Goal: Information Seeking & Learning: Learn about a topic

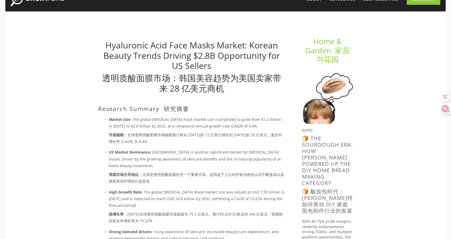
scroll to position [25, 0]
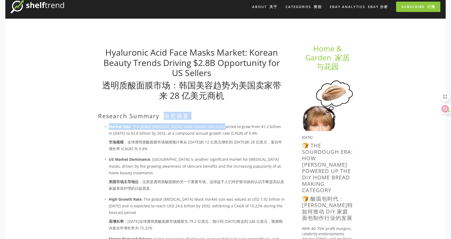
drag, startPoint x: 164, startPoint y: 117, endPoint x: 218, endPoint y: 121, distance: 53.9
click at [237, 145] on font "市场规模 ：全球透明质酸面膜市场规模预计将从 [DATE]的 12 亿美元增长到 [DATE]的 28 亿美元，复合年增长率 (CAGR) 为 9.4%" at bounding box center [197, 145] width 176 height 13
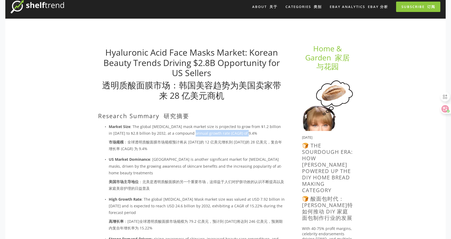
drag, startPoint x: 187, startPoint y: 130, endPoint x: 238, endPoint y: 132, distance: 51.2
click at [238, 132] on p "Market Size : The global [MEDICAL_DATA] mask market size is projected to grow f…" at bounding box center [197, 138] width 176 height 31
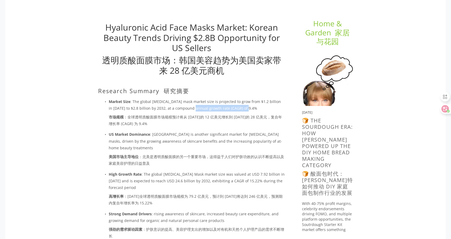
scroll to position [51, 0]
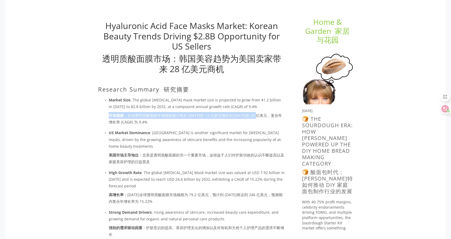
drag, startPoint x: 184, startPoint y: 112, endPoint x: 259, endPoint y: 115, distance: 75.4
click at [259, 115] on p "Market Size : The global [MEDICAL_DATA] mask market size is projected to grow f…" at bounding box center [197, 112] width 176 height 31
click at [256, 116] on font "市场规模 ：全球透明质酸面膜市场规模预计将从 [DATE]的 12 亿美元增长到 [DATE]的 28 亿美元，复合年增长率 (CAGR) 为 9.4%" at bounding box center [195, 119] width 173 height 12
drag, startPoint x: 199, startPoint y: 114, endPoint x: 275, endPoint y: 117, distance: 76.0
click at [274, 117] on font "市场规模 ：全球透明质酸面膜市场规模预计将从 [DATE]的 12 亿美元增长到 [DATE]的 28 亿美元，复合年增长率 (CAGR) 为 9.4%" at bounding box center [195, 119] width 173 height 12
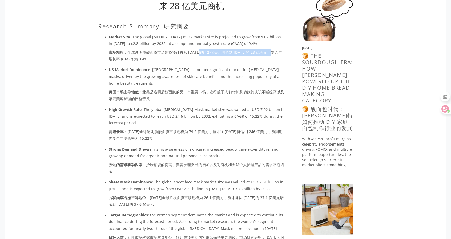
scroll to position [104, 0]
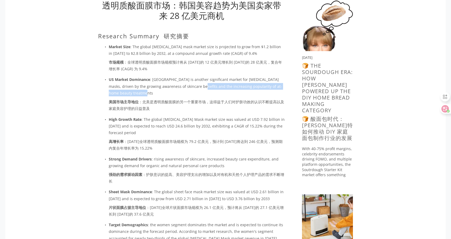
drag, startPoint x: 197, startPoint y: 84, endPoint x: 230, endPoint y: 91, distance: 33.2
click at [226, 91] on p "US Market Dominance : [GEOGRAPHIC_DATA] is another significant market for [MEDI…" at bounding box center [197, 95] width 176 height 38
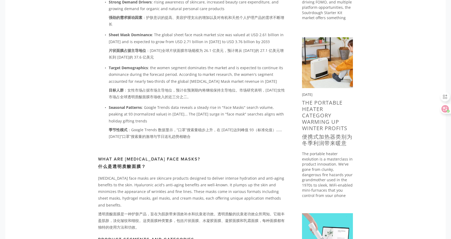
scroll to position [264, 0]
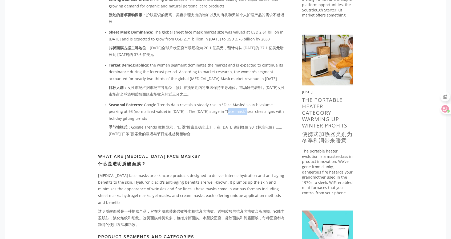
drag, startPoint x: 223, startPoint y: 112, endPoint x: 236, endPoint y: 112, distance: 12.8
click at [236, 112] on p "Seasonal Patterns : Google Trends data reveals a steady rise in "Face Masks" se…" at bounding box center [197, 120] width 176 height 38
drag, startPoint x: 276, startPoint y: 106, endPoint x: 203, endPoint y: 107, distance: 72.7
click at [203, 107] on p "Seasonal Patterns : Google Trends data reveals a steady rise in "Face Masks" se…" at bounding box center [197, 120] width 176 height 38
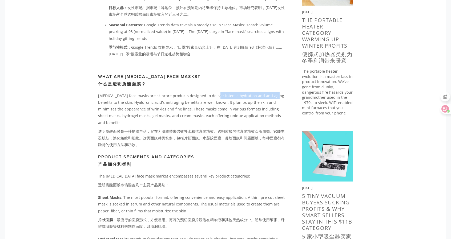
drag, startPoint x: 214, startPoint y: 96, endPoint x: 269, endPoint y: 94, distance: 54.9
click at [269, 94] on p "[MEDICAL_DATA] face masks are skincare products designed to deliver intense hyd…" at bounding box center [191, 121] width 187 height 58
drag, startPoint x: 205, startPoint y: 96, endPoint x: 261, endPoint y: 96, distance: 55.7
click at [261, 96] on p "[MEDICAL_DATA] face masks are skincare products designed to deliver intense hyd…" at bounding box center [191, 121] width 187 height 58
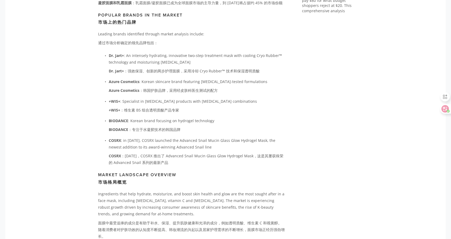
scroll to position [637, 0]
drag, startPoint x: 192, startPoint y: 89, endPoint x: 230, endPoint y: 91, distance: 37.9
click at [228, 90] on p "Azure Cosmetics : Korean skincare brand featuring [MEDICAL_DATA]-tested formula…" at bounding box center [197, 88] width 176 height 18
drag, startPoint x: 200, startPoint y: 100, endPoint x: 275, endPoint y: 107, distance: 75.1
click at [275, 107] on p "+WIS+ : Specialist in [MEDICAL_DATA] products with [MEDICAL_DATA] combinations …" at bounding box center [197, 108] width 176 height 18
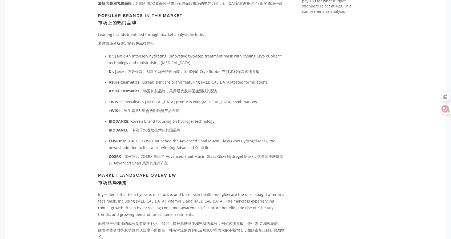
drag, startPoint x: 235, startPoint y: 108, endPoint x: 220, endPoint y: 101, distance: 16.0
click at [235, 108] on p "+WIS+ : Specialist in [MEDICAL_DATA] products with [MEDICAL_DATA] combinations …" at bounding box center [197, 108] width 176 height 18
drag, startPoint x: 216, startPoint y: 99, endPoint x: 251, endPoint y: 110, distance: 36.4
click at [252, 103] on p "+WIS+ : Specialist in [MEDICAL_DATA] products with [MEDICAL_DATA] combinations …" at bounding box center [197, 108] width 176 height 18
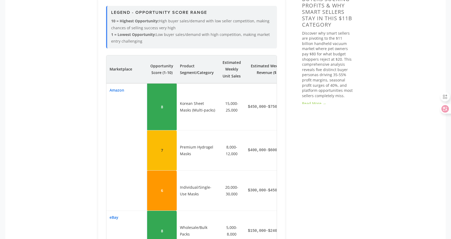
scroll to position [572, 0]
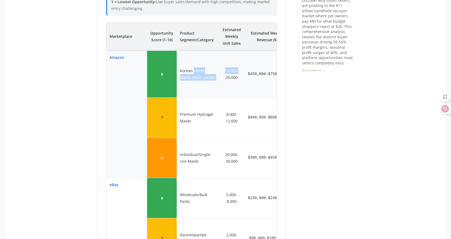
drag, startPoint x: 205, startPoint y: 76, endPoint x: 234, endPoint y: 95, distance: 34.4
click at [232, 85] on tr "Amazon 8 Korean Sheet Masks (Multi-packs) 15,000-25,000 $450,000-$750,000 $15-4…" at bounding box center [226, 74] width 240 height 47
drag, startPoint x: 239, startPoint y: 71, endPoint x: 239, endPoint y: 74, distance: 3.5
click at [239, 71] on td "15,000-25,000" at bounding box center [232, 74] width 26 height 47
click at [238, 78] on td "15,000-25,000" at bounding box center [232, 74] width 26 height 47
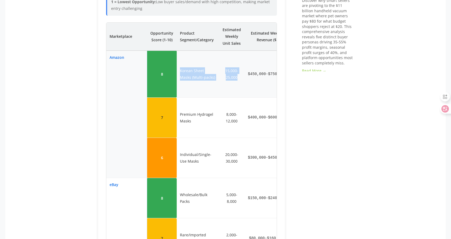
drag, startPoint x: 235, startPoint y: 78, endPoint x: 179, endPoint y: 68, distance: 57.0
click at [175, 66] on tr "Amazon 8 Korean Sheet Masks (Multi-packs) 15,000-25,000 $450,000-$750,000 $15-4…" at bounding box center [226, 74] width 240 height 47
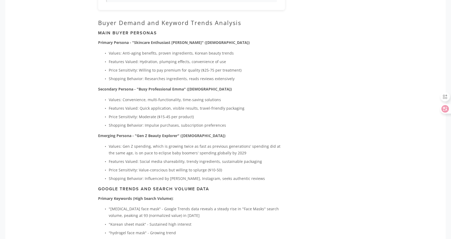
scroll to position [1158, 0]
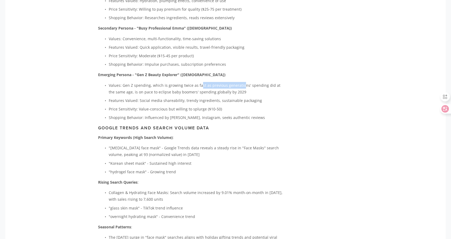
drag, startPoint x: 198, startPoint y: 81, endPoint x: 241, endPoint y: 82, distance: 43.4
click at [241, 82] on p "Values: Gen Z spending, which is growing twice as fast as previous generations'…" at bounding box center [197, 88] width 176 height 13
drag, startPoint x: 270, startPoint y: 77, endPoint x: 189, endPoint y: 80, distance: 81.6
click at [189, 80] on div "Buyer Demand and Keyword Trends Analysis Main Buyer Personas Primary Persona - …" at bounding box center [191, 152] width 187 height 389
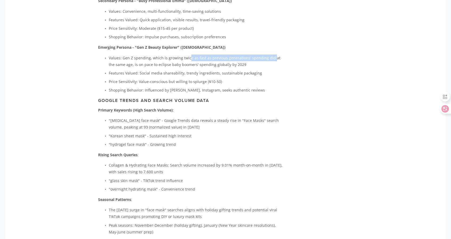
scroll to position [1184, 0]
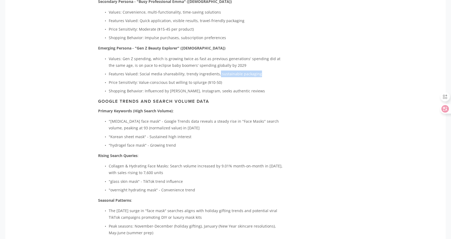
drag, startPoint x: 217, startPoint y: 70, endPoint x: 270, endPoint y: 72, distance: 53.1
click at [270, 72] on p "Features Valued: Social media shareability, trendy ingredients, sustainable pac…" at bounding box center [197, 74] width 176 height 7
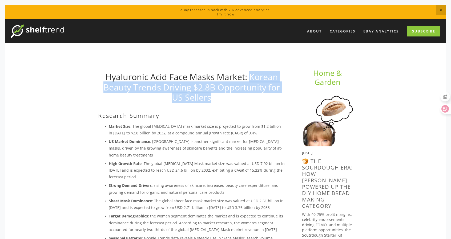
drag, startPoint x: 222, startPoint y: 100, endPoint x: 250, endPoint y: 76, distance: 36.9
click at [250, 76] on h1 "Hyaluronic Acid Face Masks Market: Korean Beauty Trends Driving $2.8B Opportuni…" at bounding box center [191, 87] width 187 height 31
copy link "Korean Beauty Trends Driving $2.8B Opportunity for US Sellers"
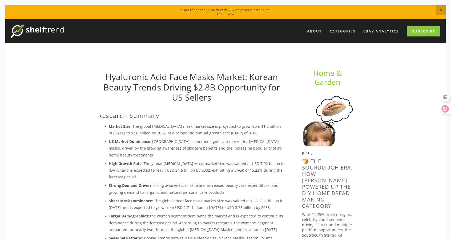
drag, startPoint x: 205, startPoint y: 149, endPoint x: 213, endPoint y: 154, distance: 9.1
click at [206, 150] on p "US Market Dominance : North America is another significant market for hyaluroni…" at bounding box center [197, 148] width 176 height 20
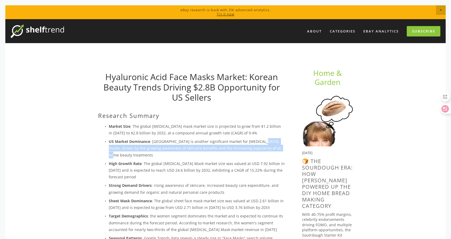
drag, startPoint x: 258, startPoint y: 138, endPoint x: 290, endPoint y: 150, distance: 33.8
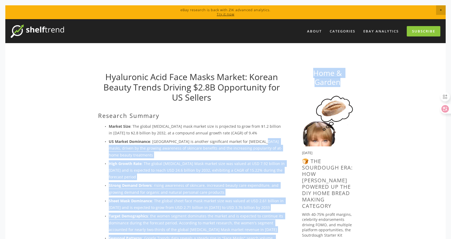
click at [261, 140] on p "US Market Dominance : North America is another significant market for hyaluroni…" at bounding box center [197, 148] width 176 height 20
drag, startPoint x: 257, startPoint y: 140, endPoint x: 292, endPoint y: 137, distance: 35.3
click at [275, 146] on p "US Market Dominance : North America is another significant market for hyaluroni…" at bounding box center [197, 148] width 176 height 20
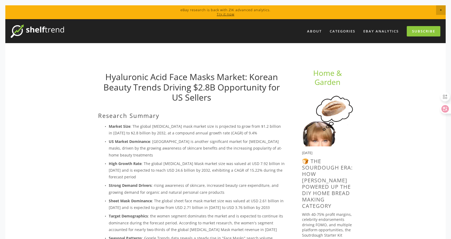
click at [257, 141] on p "US Market Dominance : North America is another significant market for hyaluroni…" at bounding box center [197, 148] width 176 height 20
drag, startPoint x: 254, startPoint y: 141, endPoint x: 278, endPoint y: 142, distance: 24.2
click at [278, 142] on p "US Market Dominance : North America is another significant market for hyaluroni…" at bounding box center [197, 148] width 176 height 20
click at [278, 157] on p "US Market Dominance : North America is another significant market for hyaluroni…" at bounding box center [197, 148] width 176 height 20
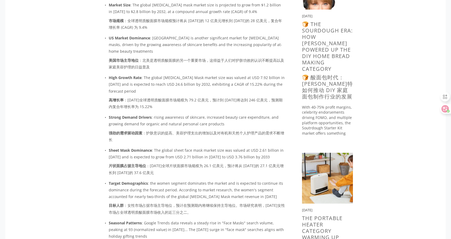
scroll to position [213, 0]
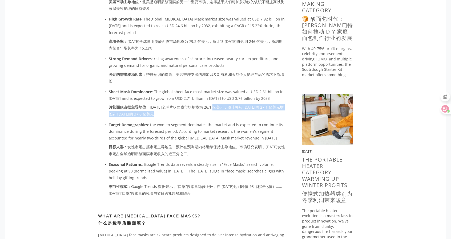
drag, startPoint x: 215, startPoint y: 104, endPoint x: 265, endPoint y: 115, distance: 50.9
click at [265, 115] on font "片状面膜占据主导地位 ：2024 年全球片状面膜市场规模为 26.1 亿美元，预计将从 2025 年的 27.1 亿美元增长到 2033 年的 37.6 亿美元" at bounding box center [197, 110] width 176 height 13
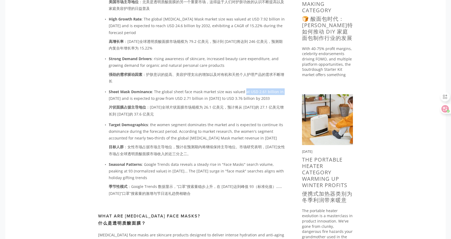
drag, startPoint x: 250, startPoint y: 93, endPoint x: 282, endPoint y: 94, distance: 32.0
click at [282, 94] on p "Sheet Mask Dominance : The global sheet face mask market size was valued at USD…" at bounding box center [197, 103] width 176 height 31
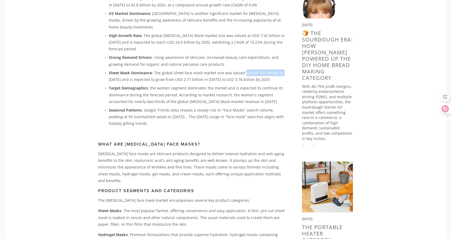
scroll to position [127, 0]
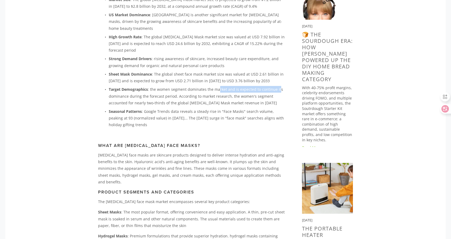
drag, startPoint x: 220, startPoint y: 90, endPoint x: 278, endPoint y: 89, distance: 58.3
click at [278, 89] on p "Target Demographics : the women segment dominates the market and is expected to…" at bounding box center [197, 96] width 176 height 20
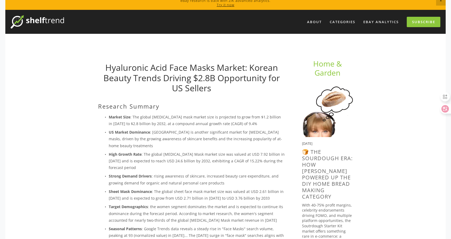
scroll to position [0, 0]
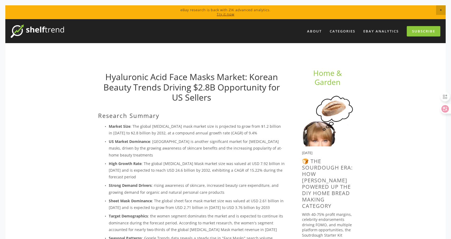
drag, startPoint x: 238, startPoint y: 141, endPoint x: 211, endPoint y: 59, distance: 86.2
click at [231, 183] on p "Strong Demand Drivers : rising awareness of skincare, increased beauty care exp…" at bounding box center [197, 188] width 176 height 13
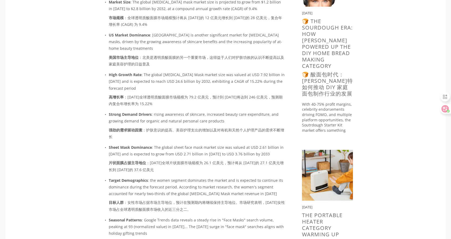
scroll to position [160, 0]
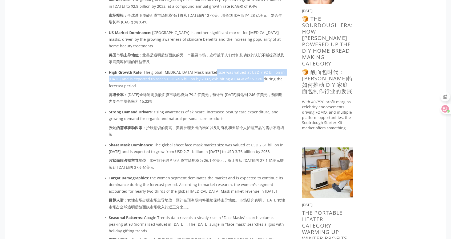
drag, startPoint x: 212, startPoint y: 74, endPoint x: 257, endPoint y: 80, distance: 45.2
click at [257, 80] on p "High Growth Rate : The global Hyaluronic Acid Mask market size was valued at US…" at bounding box center [197, 88] width 176 height 38
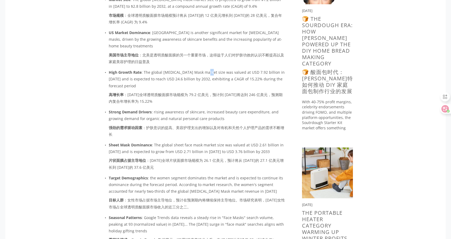
click at [203, 73] on p "High Growth Rate : The global Hyaluronic Acid Mask market size was valued at US…" at bounding box center [197, 88] width 176 height 38
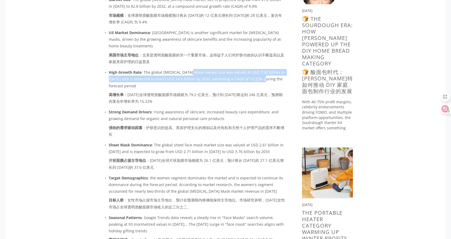
drag, startPoint x: 187, startPoint y: 72, endPoint x: 260, endPoint y: 80, distance: 73.7
click at [260, 80] on p "High Growth Rate : The global Hyaluronic Acid Mask market size was valued at US…" at bounding box center [197, 88] width 176 height 38
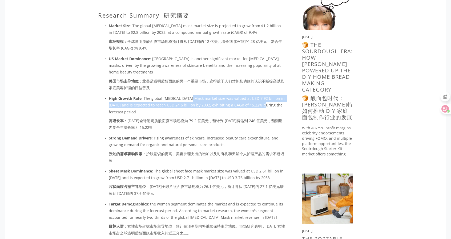
scroll to position [133, 0]
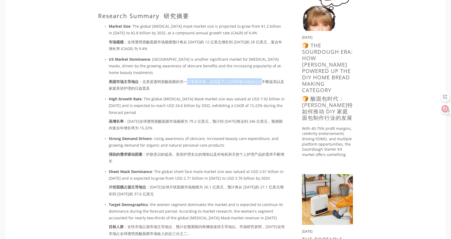
drag, startPoint x: 187, startPoint y: 82, endPoint x: 263, endPoint y: 85, distance: 76.2
click at [263, 85] on font "美国市场主导地位 ：北美是透明质酸面膜的另一个重要市场，这得益于人们对护肤功效的认识不断提高以及家庭美容护理的日益普及" at bounding box center [197, 84] width 176 height 13
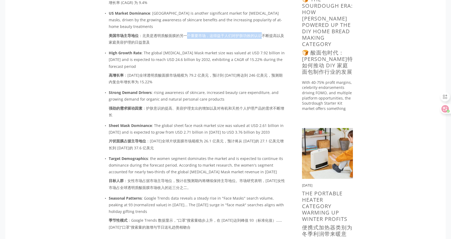
scroll to position [186, 0]
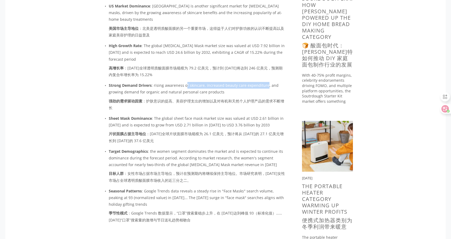
drag, startPoint x: 209, startPoint y: 91, endPoint x: 264, endPoint y: 83, distance: 56.5
click at [264, 83] on p "Strong Demand Drivers : rising awareness of skincare, increased beauty care exp…" at bounding box center [197, 97] width 176 height 31
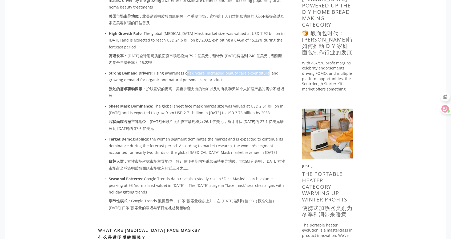
scroll to position [213, 0]
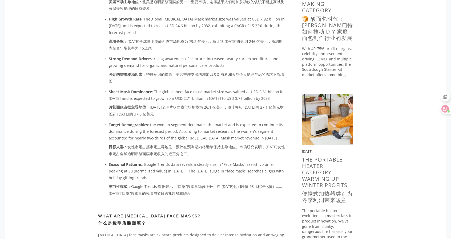
drag, startPoint x: 216, startPoint y: 81, endPoint x: 244, endPoint y: 87, distance: 28.2
click at [244, 87] on ul "Market Size : The global hyaluronic acid mask market size is projected to grow …" at bounding box center [191, 71] width 187 height 256
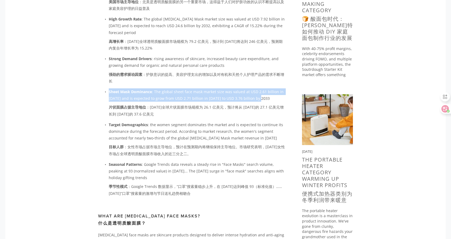
drag, startPoint x: 262, startPoint y: 100, endPoint x: 169, endPoint y: 79, distance: 95.2
click at [169, 79] on ul "Market Size : The global hyaluronic acid mask market size is projected to grow …" at bounding box center [191, 71] width 187 height 256
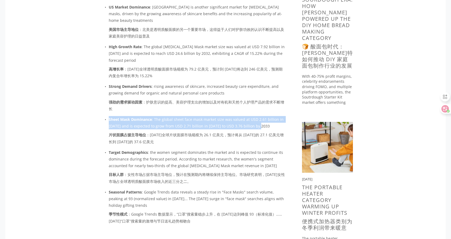
scroll to position [186, 0]
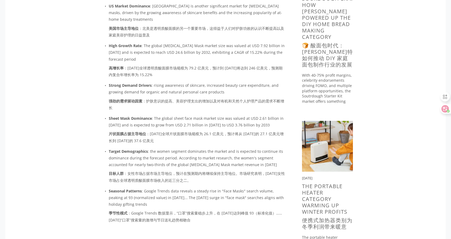
click at [208, 200] on p "Seasonal Patterns : Google Trends data reveals a steady rise in "Face Masks" se…" at bounding box center [197, 207] width 176 height 38
drag, startPoint x: 221, startPoint y: 192, endPoint x: 240, endPoint y: 192, distance: 18.9
click at [240, 192] on p "Seasonal Patterns : Google Trends data reveals a steady rise in "Face Masks" se…" at bounding box center [197, 207] width 176 height 38
copy p "Face Masks"
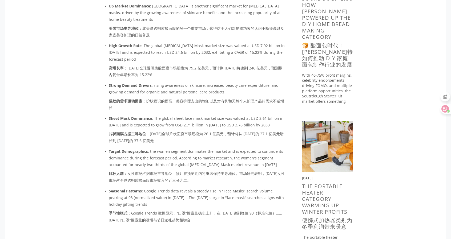
drag, startPoint x: 198, startPoint y: 64, endPoint x: 262, endPoint y: 63, distance: 64.0
click at [262, 63] on p "High Growth Rate : The global Hyaluronic Acid Mask market size was valued at US…" at bounding box center [197, 61] width 176 height 38
drag, startPoint x: 257, startPoint y: 66, endPoint x: 180, endPoint y: 70, distance: 77.3
click at [180, 70] on font "高增长率 ：2024 年全球透明质酸面膜市场规模为 79.2 亿美元，预计到 2032 年将达到 246 亿美元，预测期内复合年增长率为 15.22%" at bounding box center [196, 72] width 174 height 12
drag, startPoint x: 189, startPoint y: 87, endPoint x: 276, endPoint y: 84, distance: 87.7
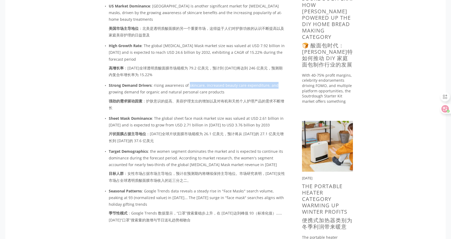
click at [276, 84] on p "Strong Demand Drivers : rising awareness of skincare, increased beauty care exp…" at bounding box center [197, 97] width 176 height 31
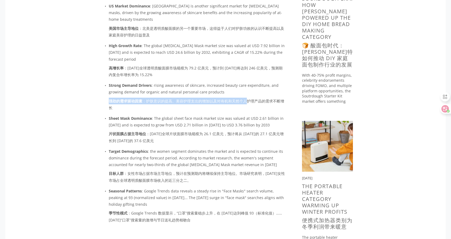
drag, startPoint x: 188, startPoint y: 97, endPoint x: 247, endPoint y: 98, distance: 58.9
click at [247, 98] on font "强劲的需求驱动因素 ：护肤意识的提高、美容护理支出的增加以及对有机和天然个人护理产品的需求不断增长" at bounding box center [197, 104] width 176 height 13
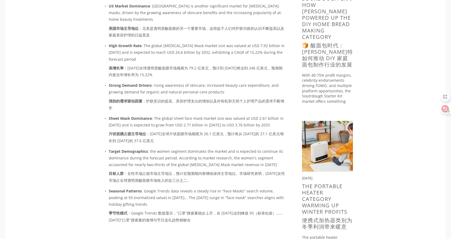
click at [237, 106] on font "强劲的需求驱动因素 ：护肤意识的提高、美容护理支出的增加以及对有机和天然个人护理产品的需求不断增长" at bounding box center [197, 104] width 176 height 13
drag, startPoint x: 181, startPoint y: 99, endPoint x: 281, endPoint y: 101, distance: 99.9
click at [281, 101] on font "强劲的需求驱动因素 ：护肤意识的提高、美容护理支出的增加以及对有机和天然个人护理产品的需求不断增长" at bounding box center [196, 105] width 175 height 12
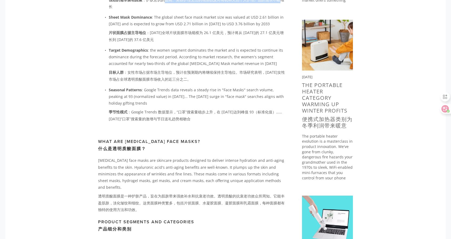
scroll to position [400, 0]
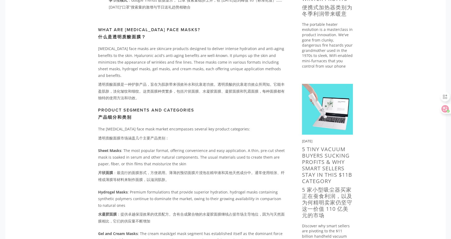
drag, startPoint x: 217, startPoint y: 95, endPoint x: 232, endPoint y: 95, distance: 15.4
click at [232, 95] on font "透明质酸面膜是一种护肤产品，旨在为肌肤带来强效补水和抗衰老功效。透明质酸的抗衰老功效众所周知。它能丰盈肌肤，淡化皱纹和细纹。这类面膜种类繁多，包括片状面膜、水…" at bounding box center [191, 91] width 187 height 20
drag, startPoint x: 202, startPoint y: 90, endPoint x: 264, endPoint y: 90, distance: 62.9
click at [264, 90] on font "透明质酸面膜是一种护肤产品，旨在为肌肤带来强效补水和抗衰老功效。透明质酸的抗衰老功效众所周知。它能丰盈肌肤，淡化皱纹和细纹。这类面膜种类繁多，包括片状面膜、水…" at bounding box center [191, 91] width 186 height 18
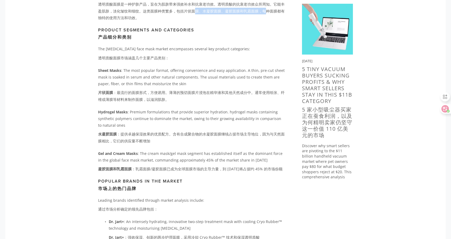
scroll to position [479, 0]
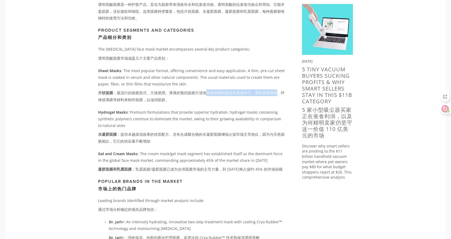
drag, startPoint x: 228, startPoint y: 90, endPoint x: 278, endPoint y: 92, distance: 49.3
click at [278, 92] on font "片状面膜 ：最流行的面膜形式，方便易用。薄薄的预切面膜片浸泡在精华液和其他天然成分中。通常使用纸张、纤维或薄膜等材料来制作面膜，以滋润肌肤。" at bounding box center [191, 96] width 186 height 12
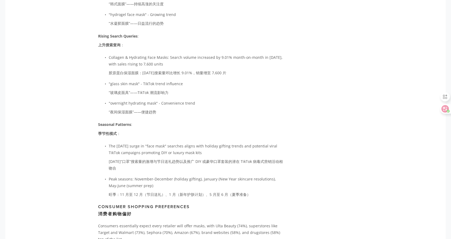
scroll to position [2157, 0]
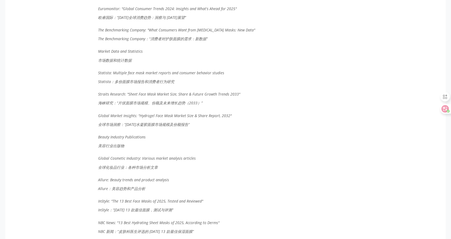
drag, startPoint x: 255, startPoint y: 179, endPoint x: 232, endPoint y: 78, distance: 104.0
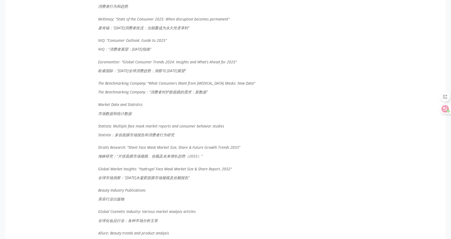
drag, startPoint x: 225, startPoint y: 143, endPoint x: 212, endPoint y: 31, distance: 112.8
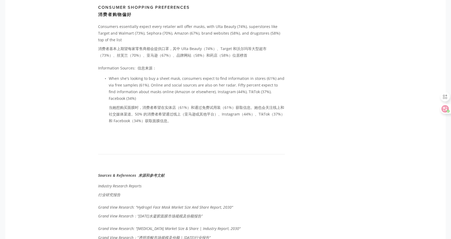
drag, startPoint x: 250, startPoint y: 156, endPoint x: 213, endPoint y: 8, distance: 152.8
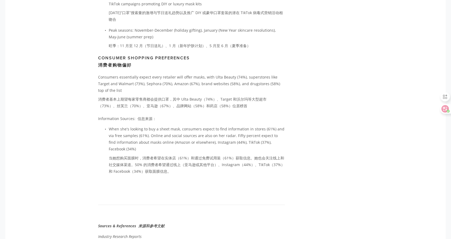
scroll to position [2138, 0]
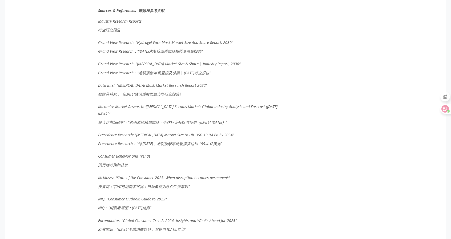
scroll to position [2405, 0]
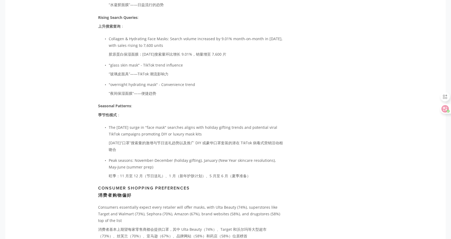
drag, startPoint x: 230, startPoint y: 163, endPoint x: 178, endPoint y: 13, distance: 159.0
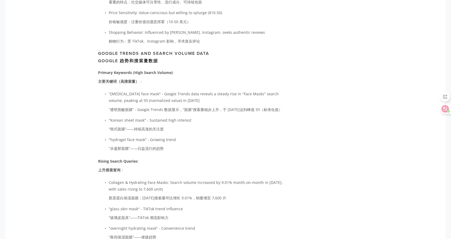
drag, startPoint x: 296, startPoint y: 123, endPoint x: 295, endPoint y: 89, distance: 33.8
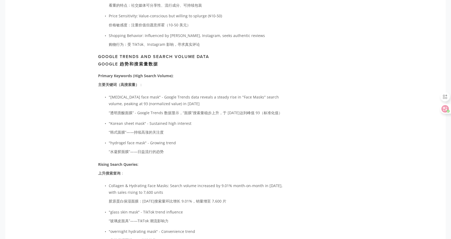
drag, startPoint x: 173, startPoint y: 112, endPoint x: 197, endPoint y: 112, distance: 23.4
click at [194, 112] on font "“透明质酸面膜” - Google Trends 数据显示，“面膜”搜索量稳步上升，于 [DATE]达到峰值 93（标准化值）" at bounding box center [195, 112] width 173 height 7
drag, startPoint x: 225, startPoint y: 104, endPoint x: 171, endPoint y: 103, distance: 53.8
click at [171, 103] on p ""hyaluronic acid face mask" - Google Trends data reveals a steady rise in "Face…" at bounding box center [197, 106] width 176 height 25
drag, startPoint x: 178, startPoint y: 96, endPoint x: 276, endPoint y: 92, distance: 98.1
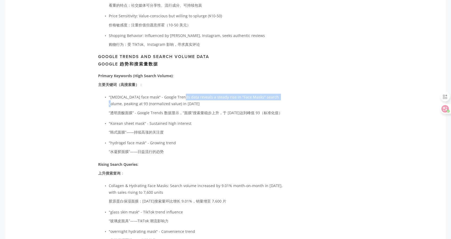
click at [276, 94] on p ""hyaluronic acid face mask" - Google Trends data reveals a steady rise in "Face…" at bounding box center [197, 106] width 176 height 25
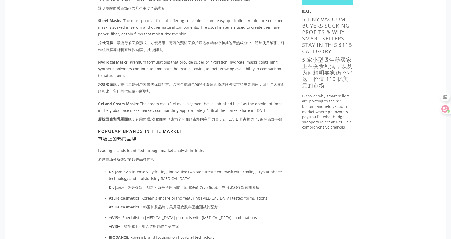
scroll to position [644, 0]
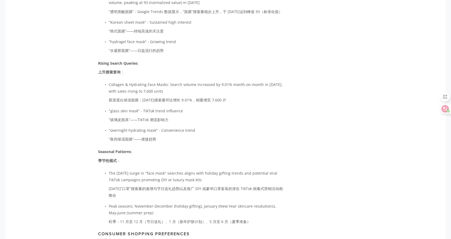
drag, startPoint x: 209, startPoint y: 41, endPoint x: 209, endPoint y: 192, distance: 150.2
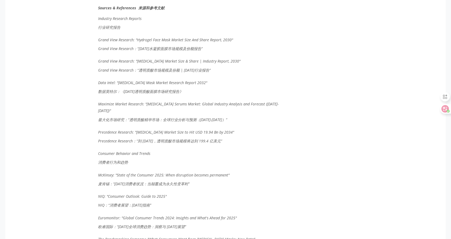
scroll to position [2551, 0]
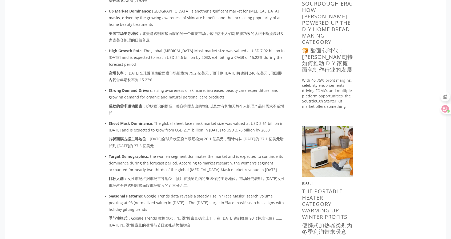
scroll to position [181, 0]
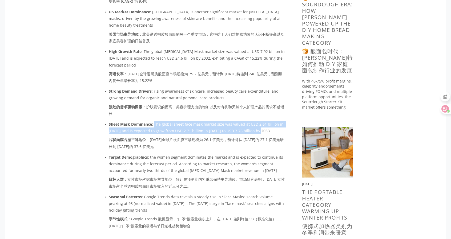
drag, startPoint x: 258, startPoint y: 133, endPoint x: 154, endPoint y: 126, distance: 104.6
click at [154, 126] on p "Sheet Mask Dominance : The global sheet face mask market size was valued at USD…" at bounding box center [197, 136] width 176 height 31
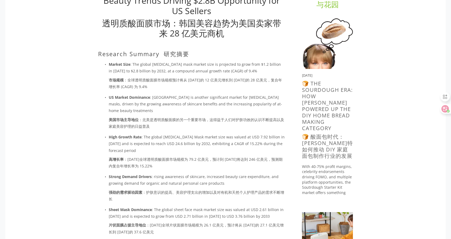
scroll to position [0, 0]
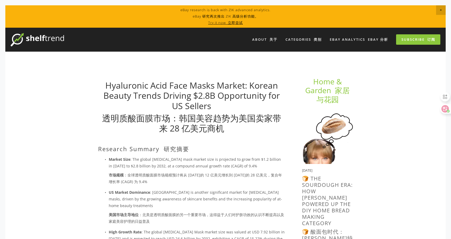
drag, startPoint x: 222, startPoint y: 161, endPoint x: 87, endPoint y: -29, distance: 232.3
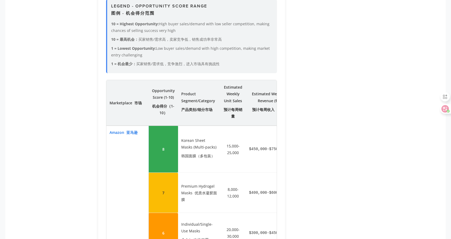
scroll to position [1012, 0]
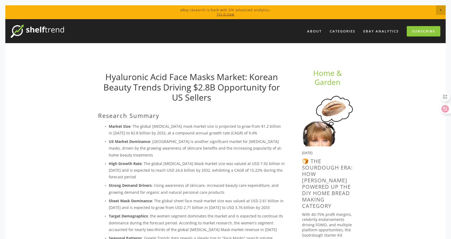
click at [197, 138] on ul "Market Size : The global hyaluronic acid mask market size is projected to grow …" at bounding box center [191, 189] width 187 height 132
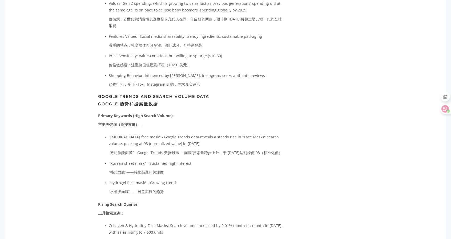
scroll to position [1705, 0]
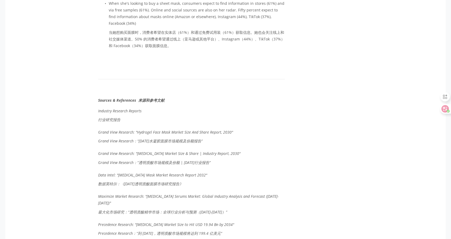
drag, startPoint x: 288, startPoint y: 72, endPoint x: 316, endPoint y: 250, distance: 179.5
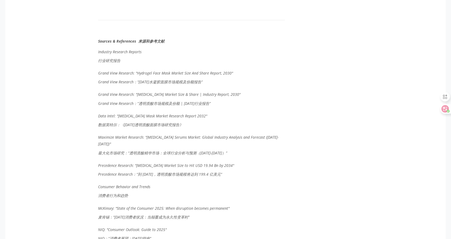
scroll to position [2331, 0]
